Goal: Information Seeking & Learning: Learn about a topic

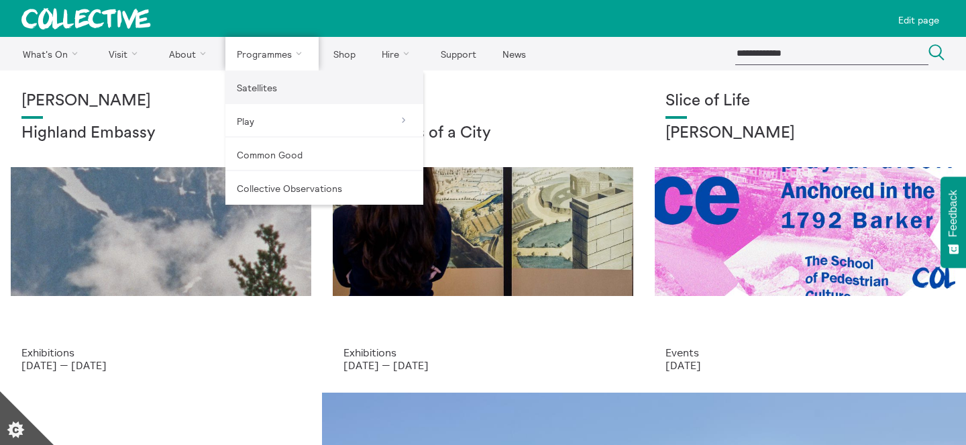
click at [275, 101] on link "Satellites" at bounding box center [324, 87] width 198 height 34
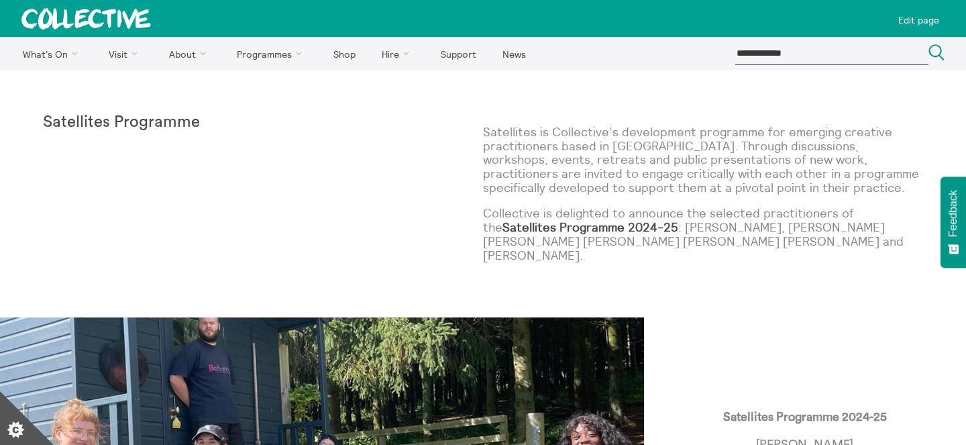
click at [634, 164] on p "Satellites is Collective’s development programme for emerging creative practiti…" at bounding box center [703, 159] width 440 height 69
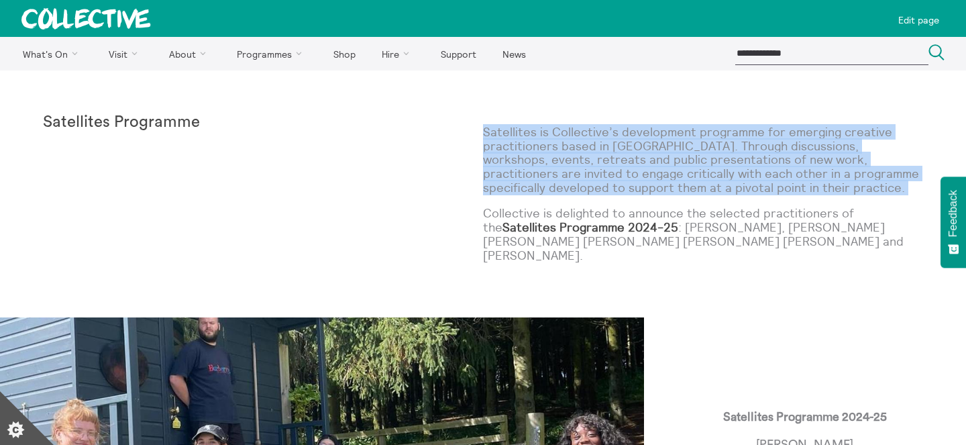
click at [632, 210] on p "Collective is delighted to announce the selected practitioners of the Satellite…" at bounding box center [703, 235] width 440 height 56
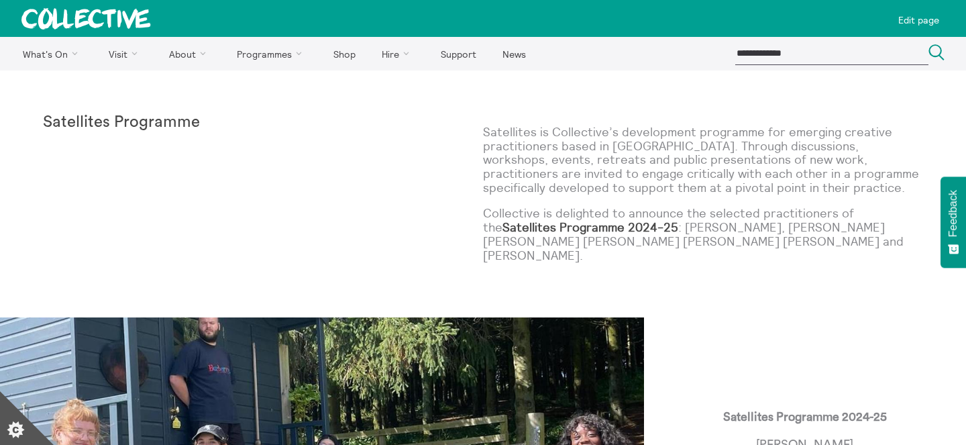
click at [632, 210] on p "Collective is delighted to announce the selected practitioners of the Satellite…" at bounding box center [703, 235] width 440 height 56
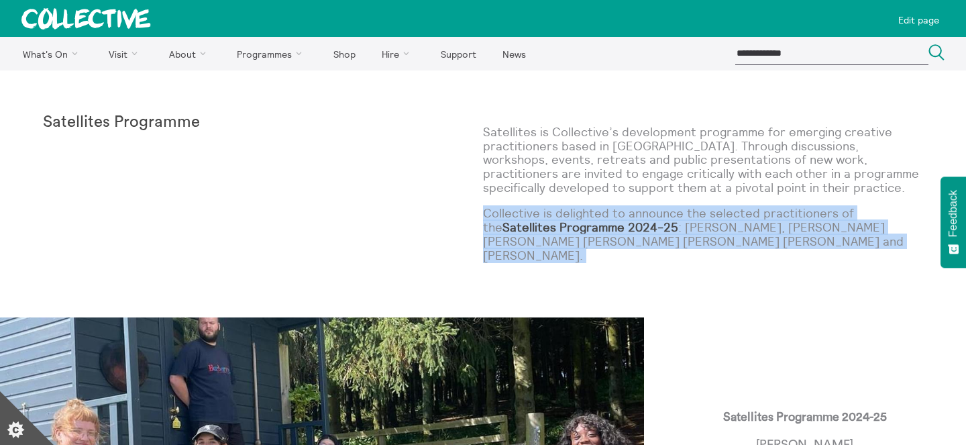
click at [652, 171] on p "Satellites is Collective’s development programme for emerging creative practiti…" at bounding box center [703, 159] width 440 height 69
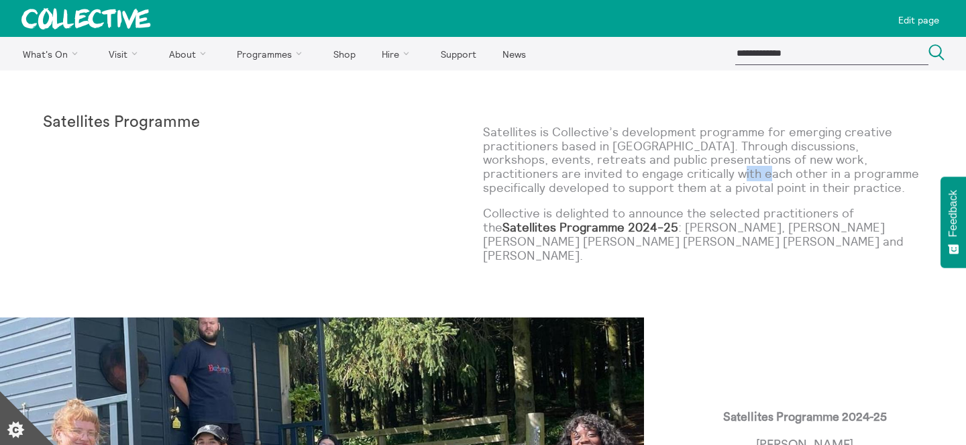
click at [652, 171] on p "Satellites is Collective’s development programme for emerging creative practiti…" at bounding box center [703, 159] width 440 height 69
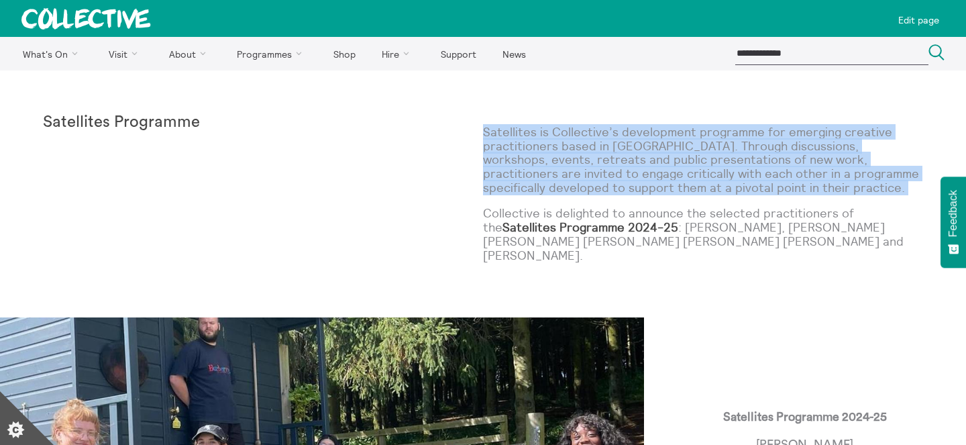
click at [645, 219] on p "Collective is delighted to announce the selected practitioners of the Satellite…" at bounding box center [703, 235] width 440 height 56
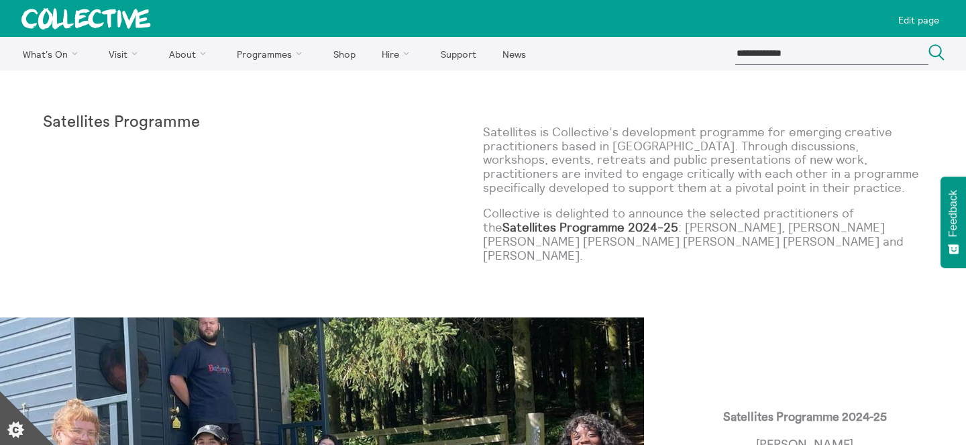
click at [645, 219] on p "Collective is delighted to announce the selected practitioners of the Satellite…" at bounding box center [703, 235] width 440 height 56
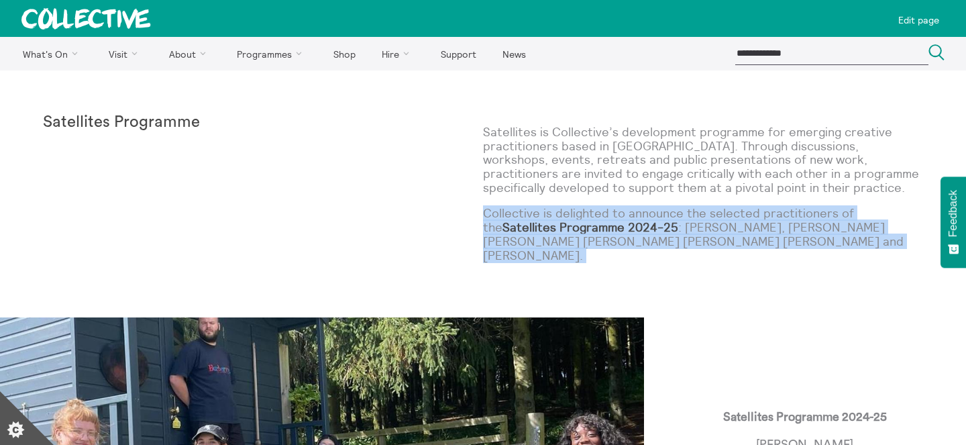
click at [657, 237] on p "Collective is delighted to announce the selected practitioners of the Satellite…" at bounding box center [703, 235] width 440 height 56
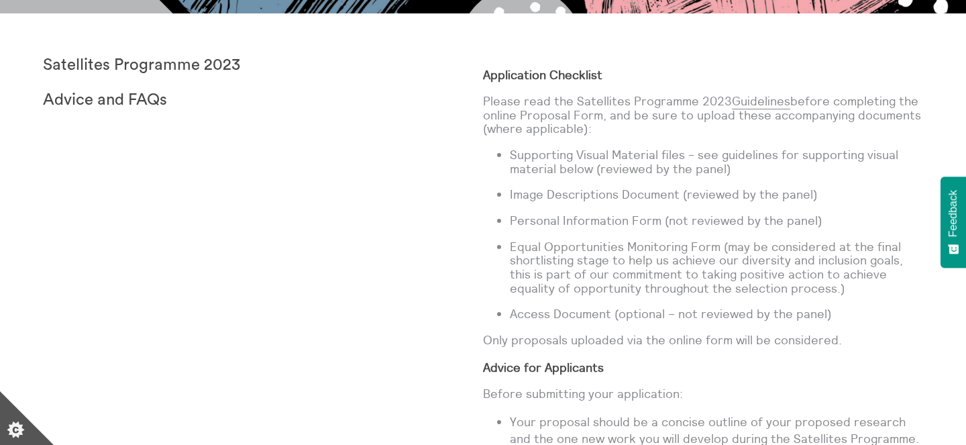
scroll to position [471, 0]
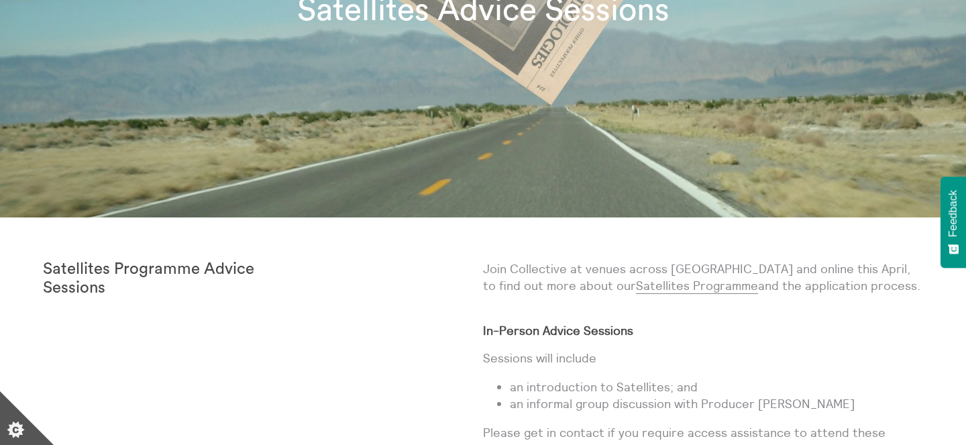
scroll to position [441, 0]
